Goal: Find specific page/section: Find specific page/section

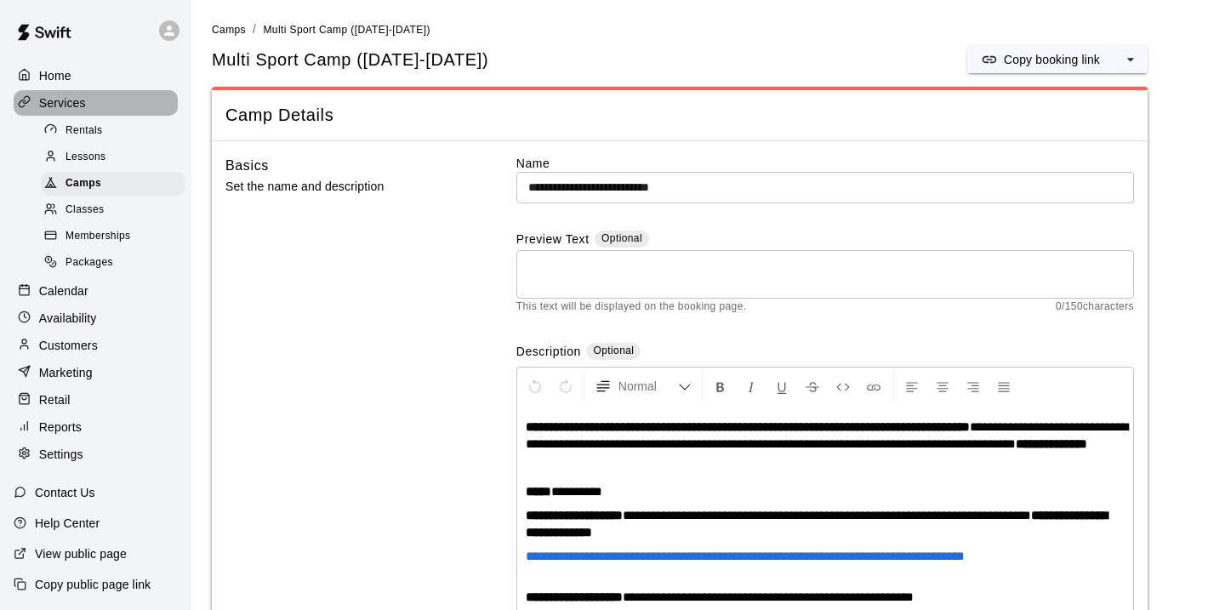
click at [83, 111] on div "Services" at bounding box center [96, 103] width 164 height 26
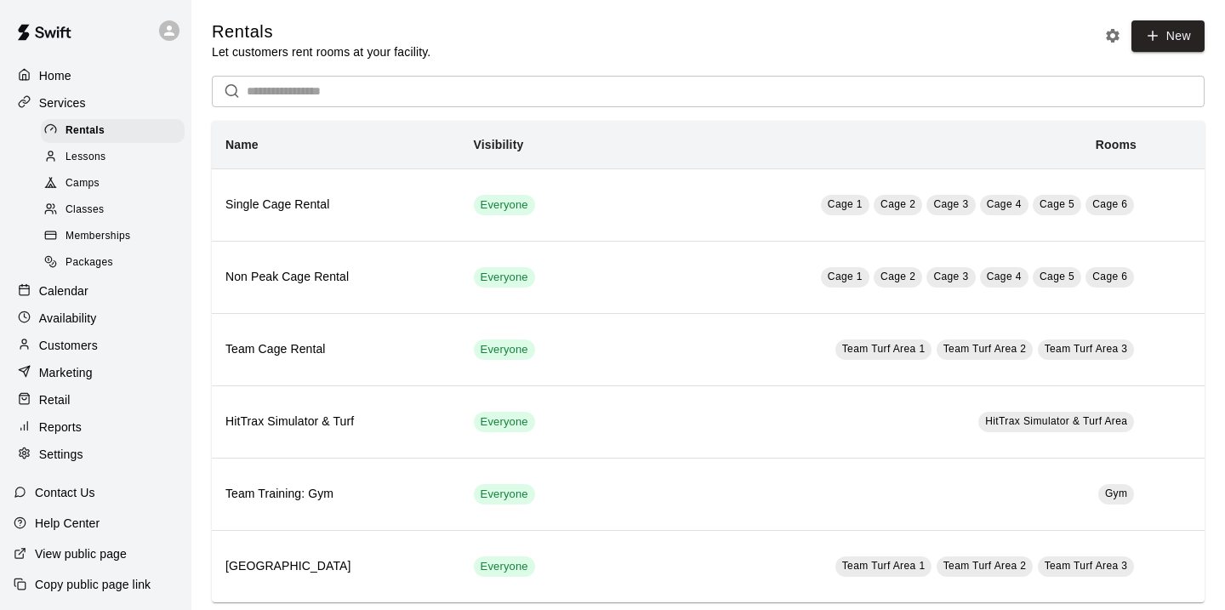
click at [69, 290] on p "Calendar" at bounding box center [63, 290] width 49 height 17
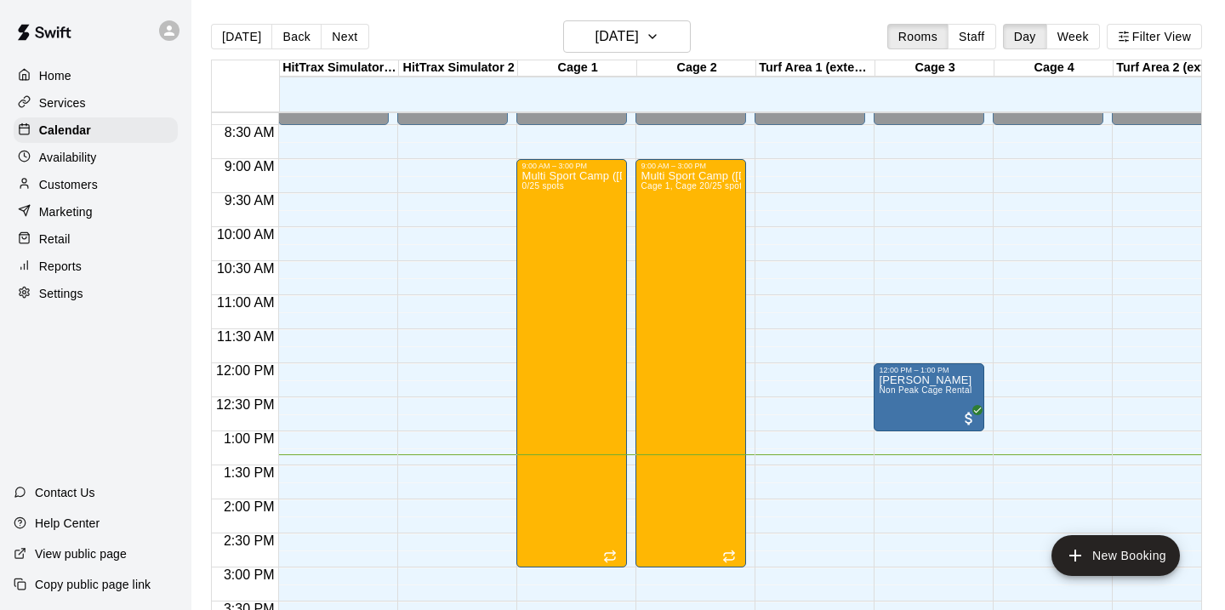
scroll to position [561, 0]
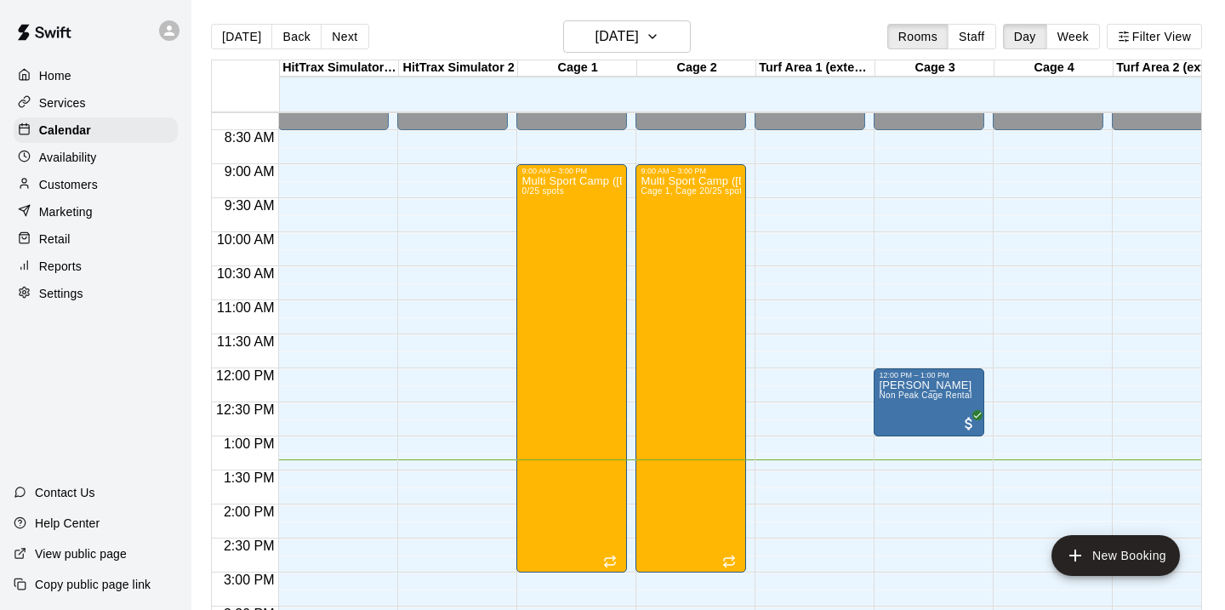
click at [80, 105] on p "Services" at bounding box center [62, 102] width 47 height 17
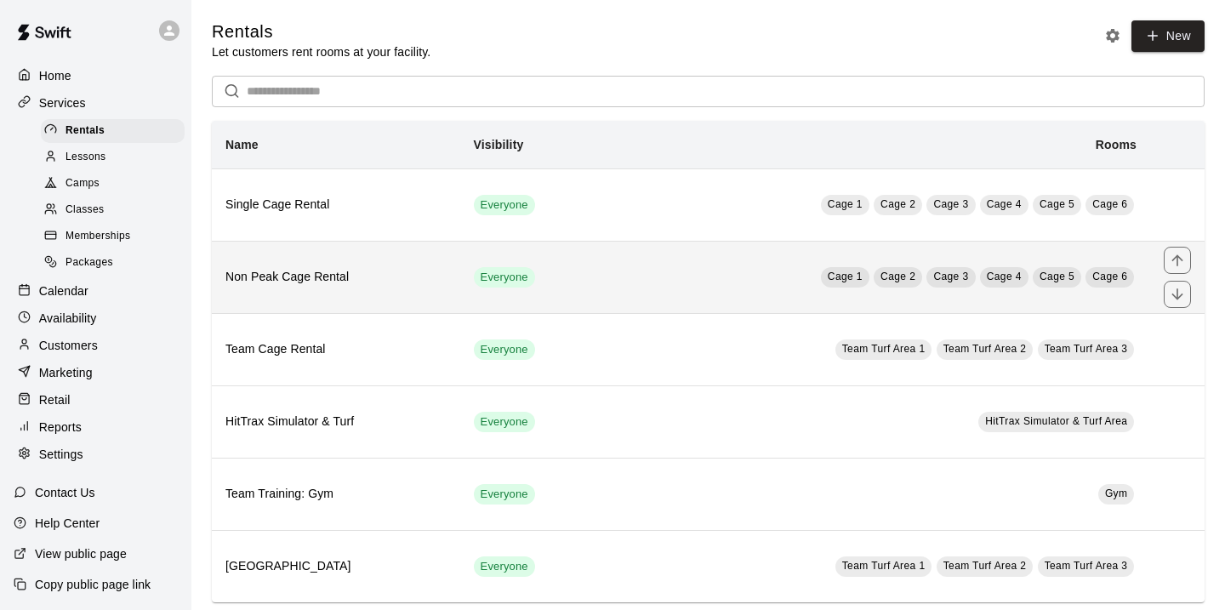
scroll to position [26, 0]
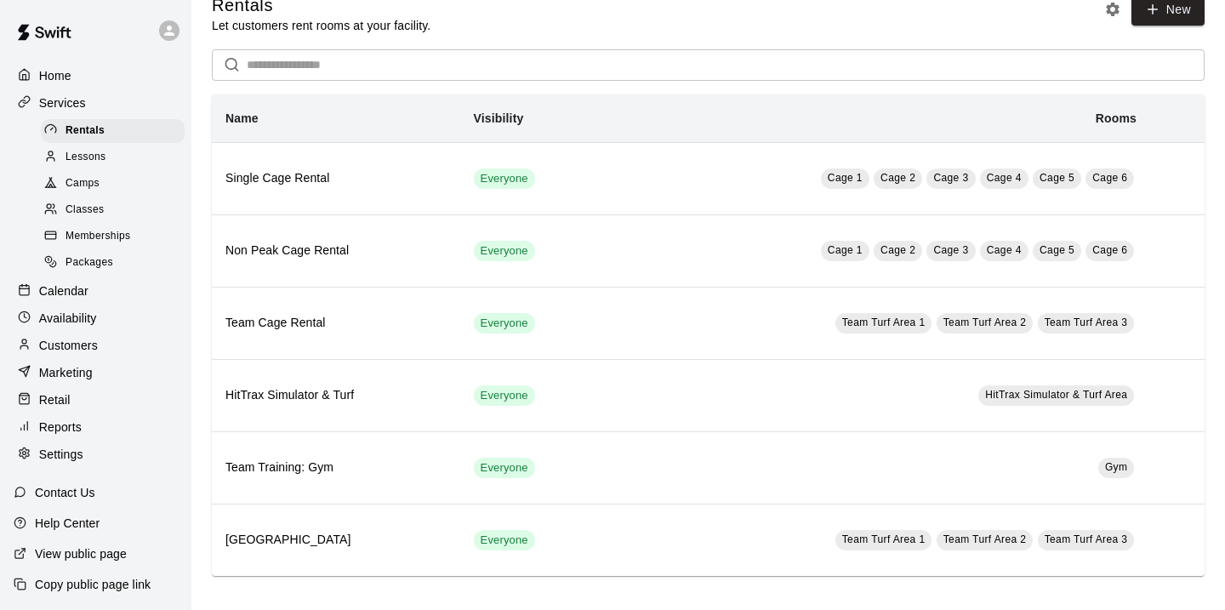
click at [84, 181] on span "Camps" at bounding box center [83, 183] width 34 height 17
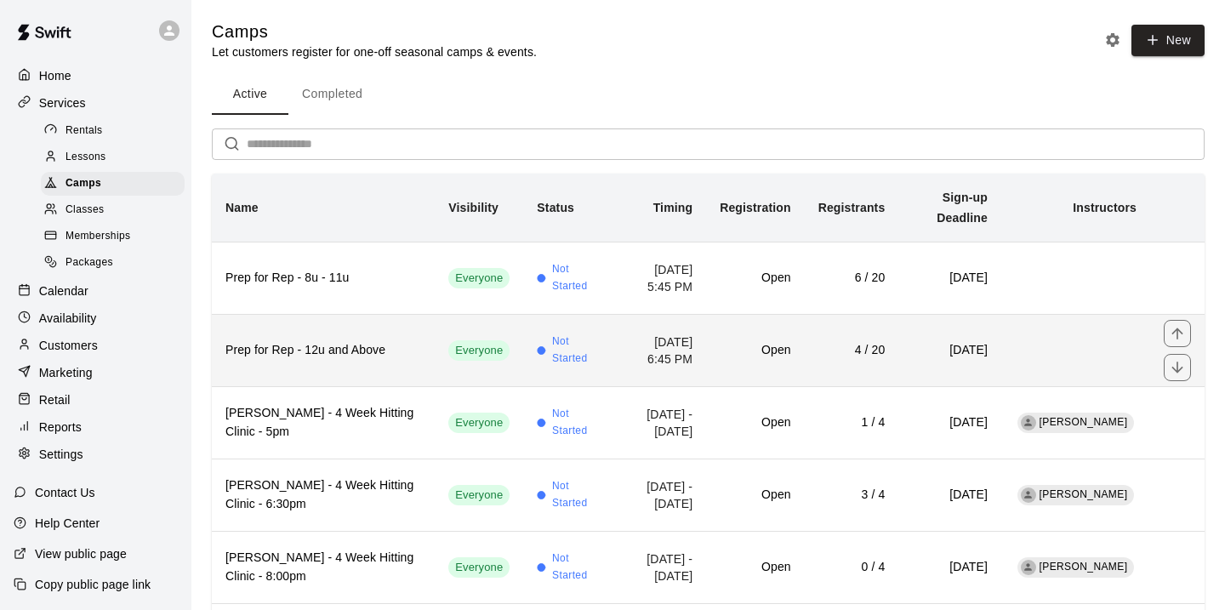
click at [286, 341] on h6 "Prep for Rep - 12u and Above" at bounding box center [323, 350] width 196 height 19
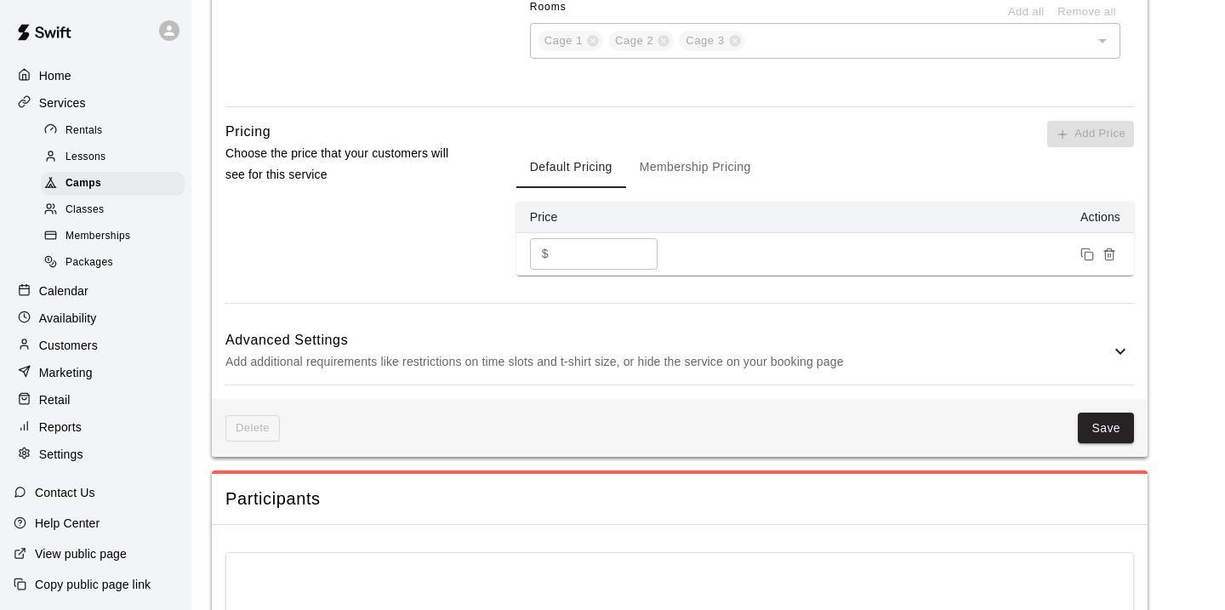
scroll to position [1148, 0]
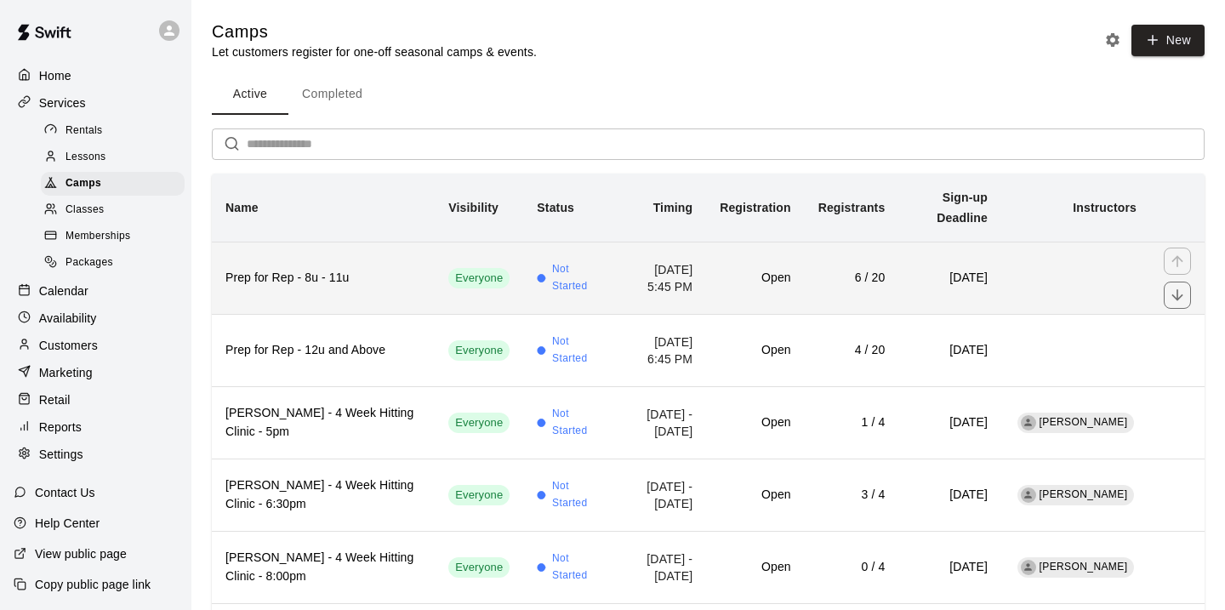
click at [286, 269] on h6 "Prep for Rep - 8u - 11u" at bounding box center [323, 278] width 196 height 19
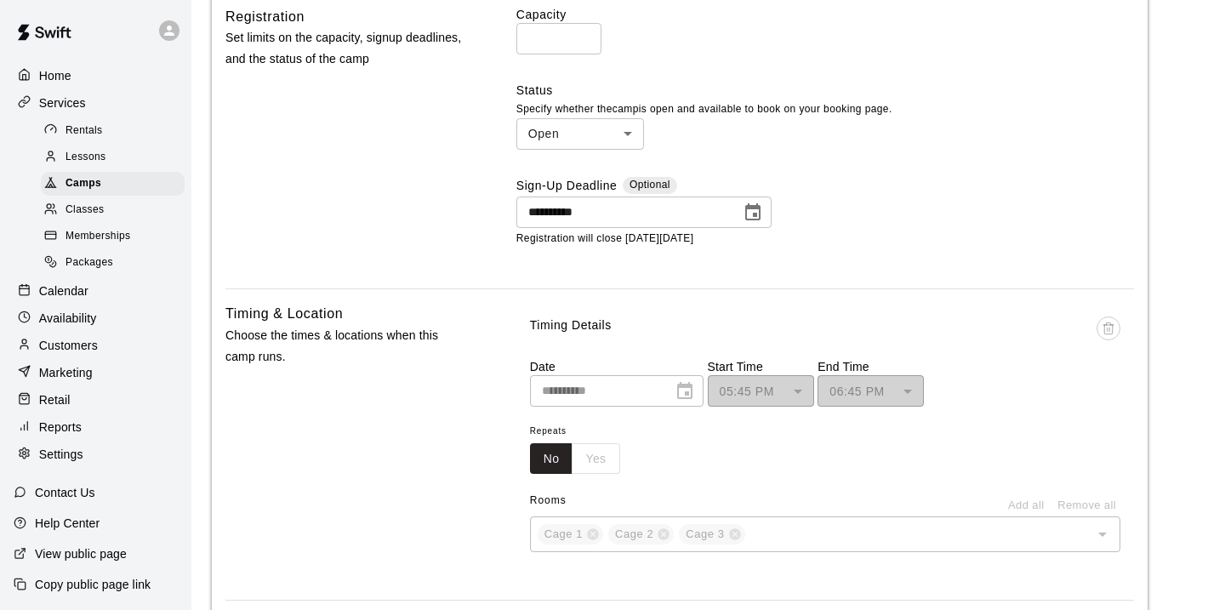
scroll to position [672, 0]
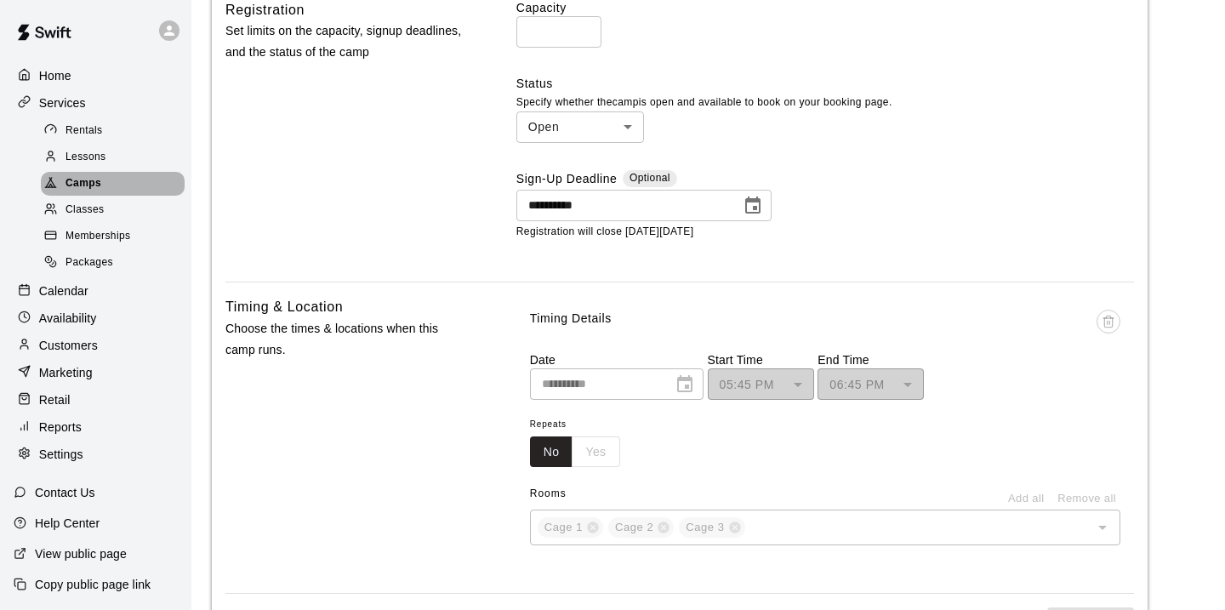
click at [80, 186] on span "Camps" at bounding box center [84, 183] width 36 height 17
